Goal: Task Accomplishment & Management: Use online tool/utility

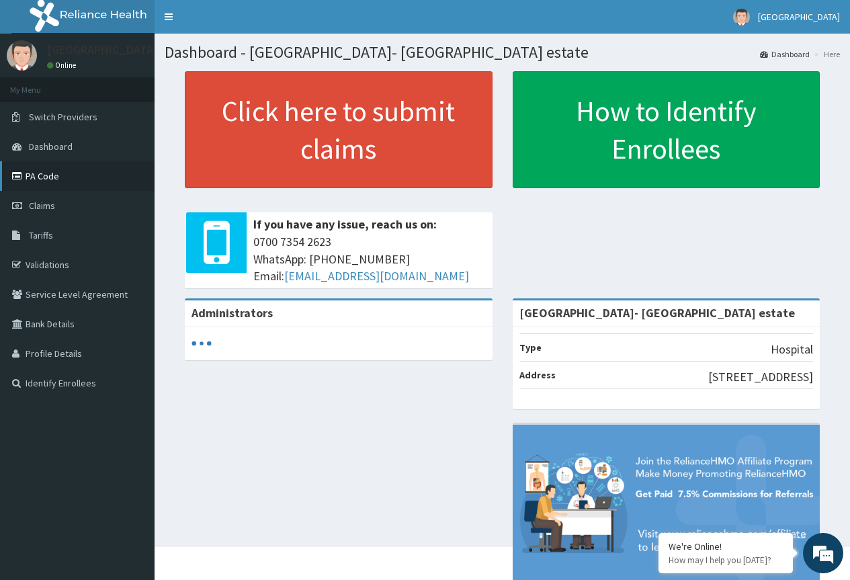
click at [52, 180] on link "PA Code" at bounding box center [77, 176] width 155 height 30
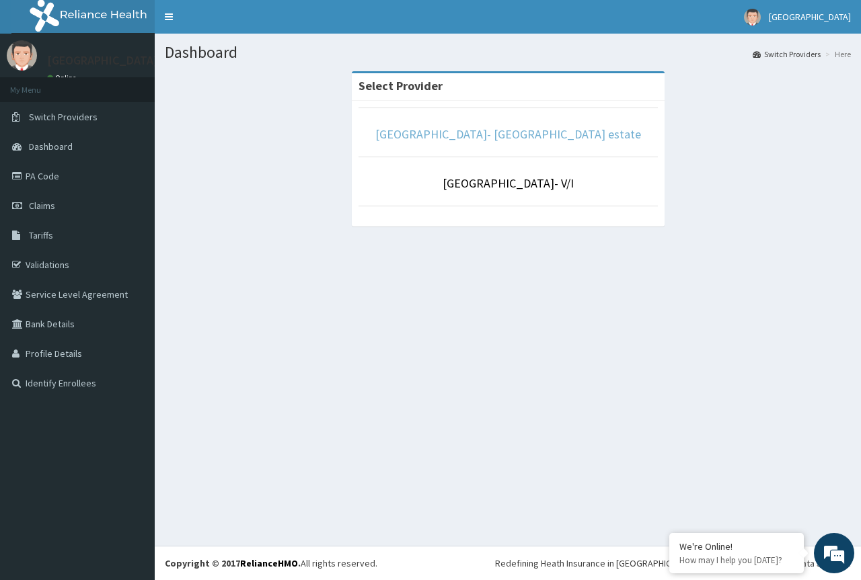
click at [513, 137] on link "[GEOGRAPHIC_DATA]- [GEOGRAPHIC_DATA] estate" at bounding box center [508, 133] width 266 height 15
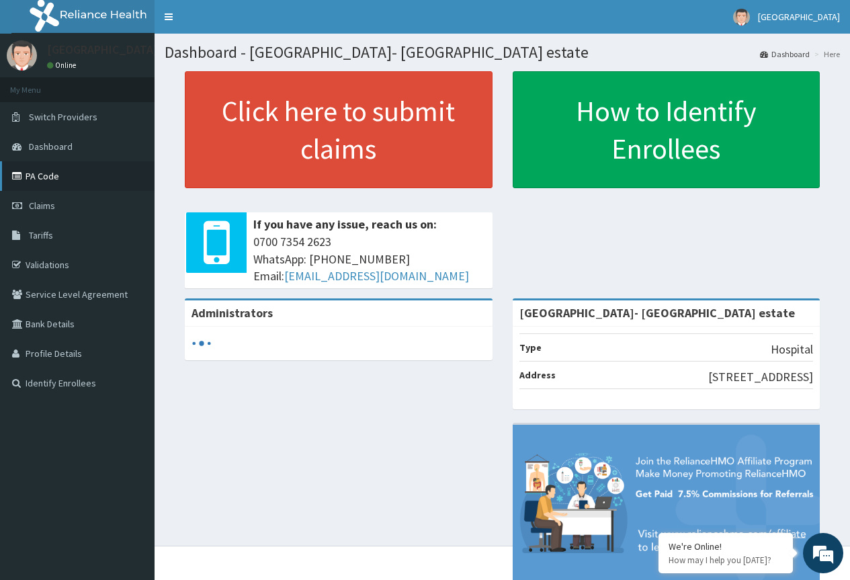
click at [52, 176] on link "PA Code" at bounding box center [77, 176] width 155 height 30
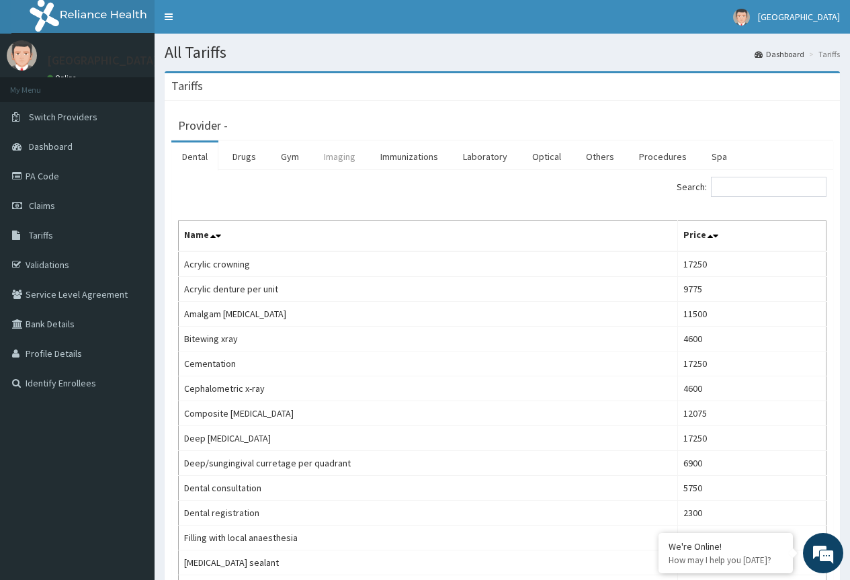
click at [349, 158] on link "Imaging" at bounding box center [339, 157] width 53 height 28
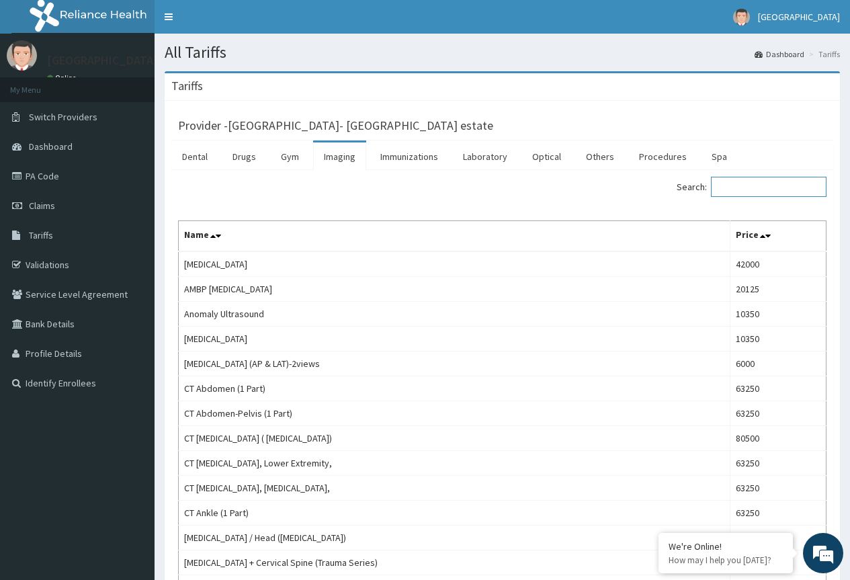
click at [762, 189] on input "Search:" at bounding box center [769, 187] width 116 height 20
paste input "Xray Knee Bilateral 2 Views Each"
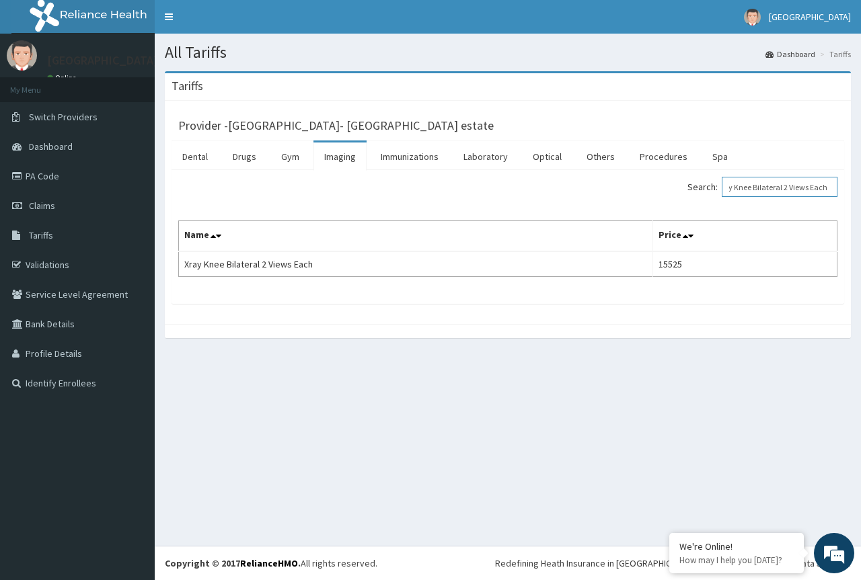
type input "Xray Knee Bilateral 2 Views Each"
